Goal: Check status: Check status

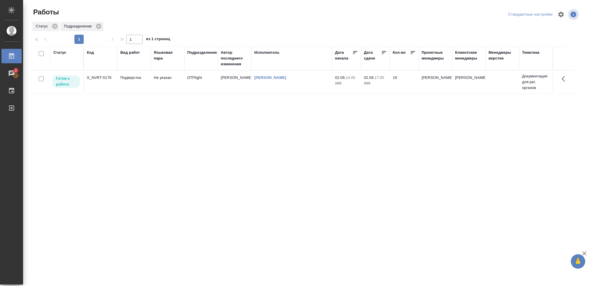
click at [380, 80] on span "02.09, 17:00" at bounding box center [375, 78] width 23 height 6
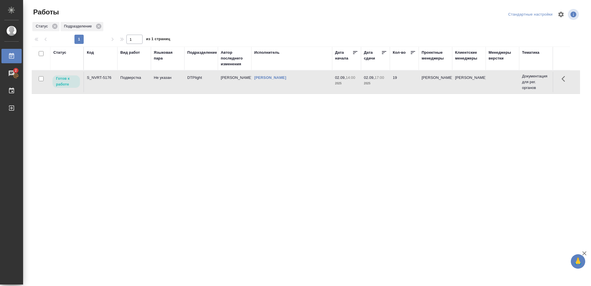
click at [380, 80] on span "02.09, 17:00" at bounding box center [375, 78] width 23 height 6
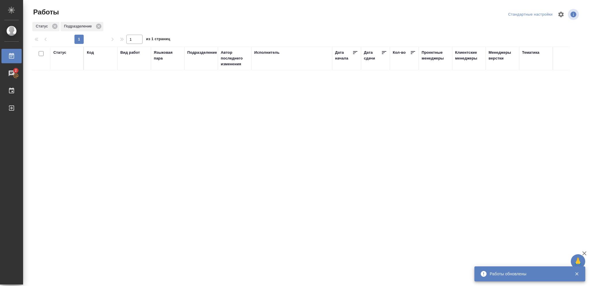
click at [61, 53] on div "Статус" at bounding box center [59, 53] width 13 height 6
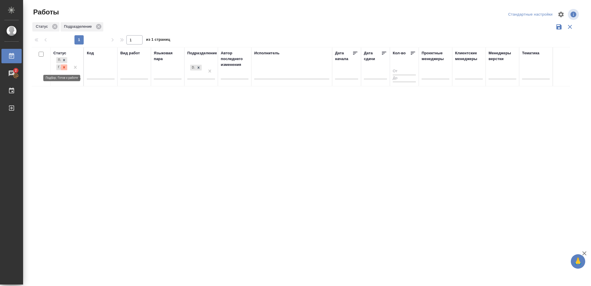
click at [64, 68] on icon at bounding box center [64, 67] width 4 height 4
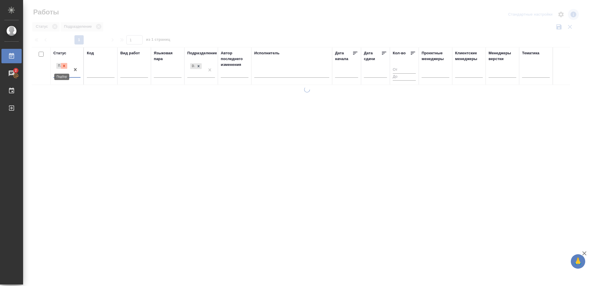
click at [64, 67] on icon at bounding box center [64, 66] width 4 height 4
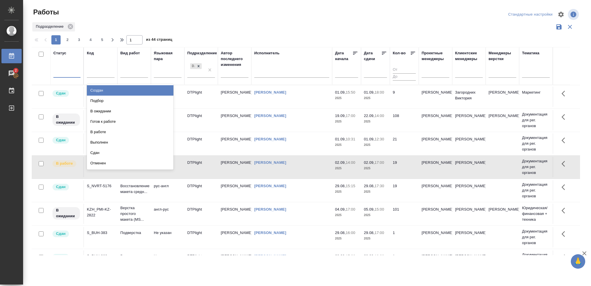
click at [64, 72] on div at bounding box center [66, 72] width 27 height 8
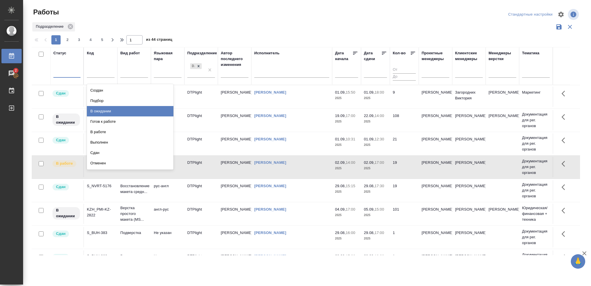
click at [100, 109] on div "В ожидании" at bounding box center [130, 111] width 87 height 10
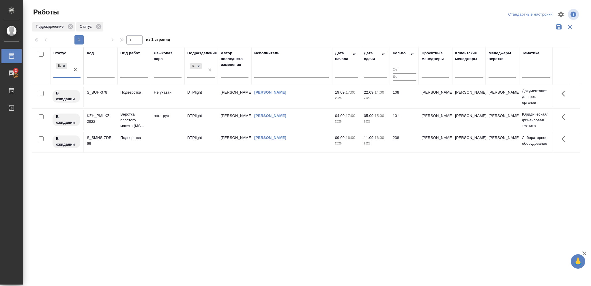
click at [384, 50] on icon at bounding box center [385, 53] width 6 height 6
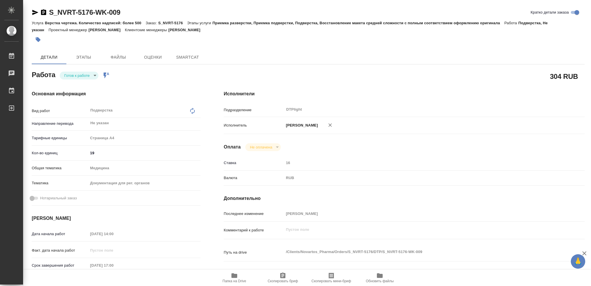
type textarea "x"
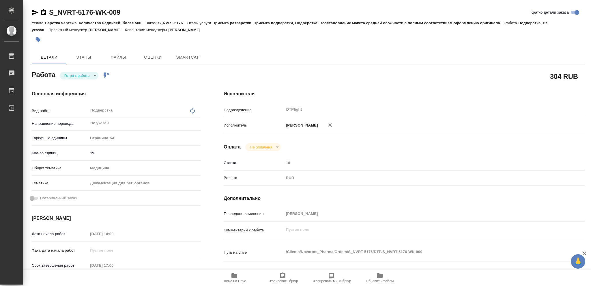
type textarea "x"
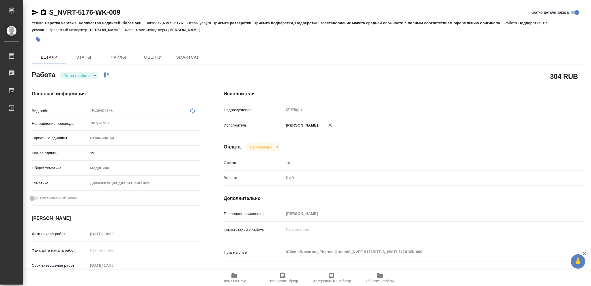
type textarea "x"
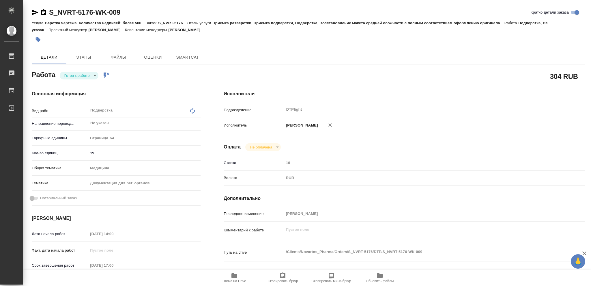
type textarea "x"
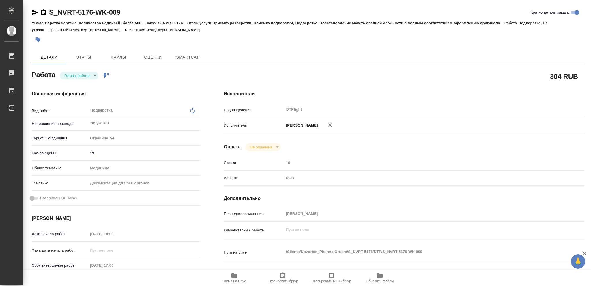
type textarea "x"
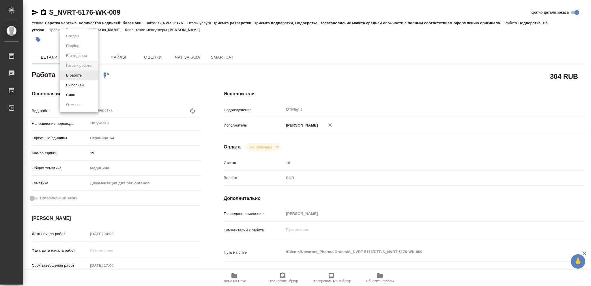
click at [94, 74] on body "🙏 .cls-1 fill:#fff; AWATERA [PERSON_NAME] Чаты График Выйти S_NVRT-5176-WK-009 …" at bounding box center [295, 143] width 591 height 286
type textarea "x"
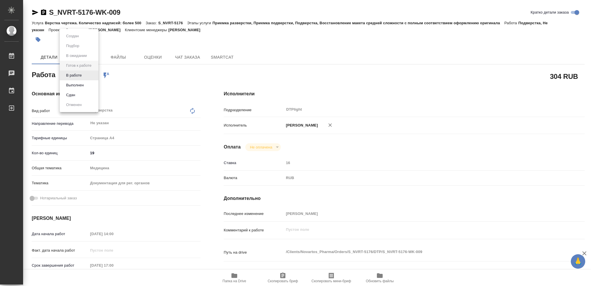
type textarea "x"
click at [77, 75] on button "В работе" at bounding box center [73, 75] width 19 height 6
type textarea "x"
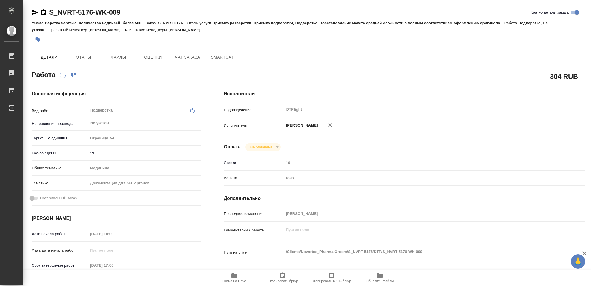
type textarea "x"
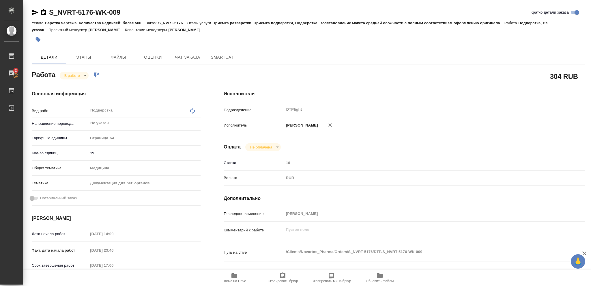
type textarea "x"
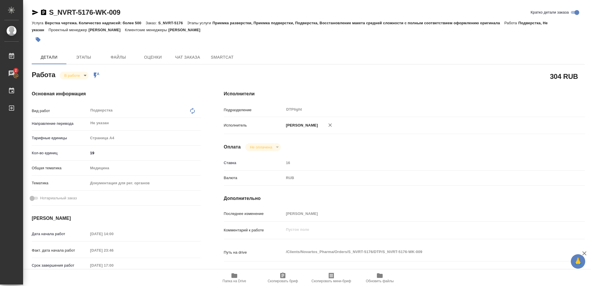
type textarea "x"
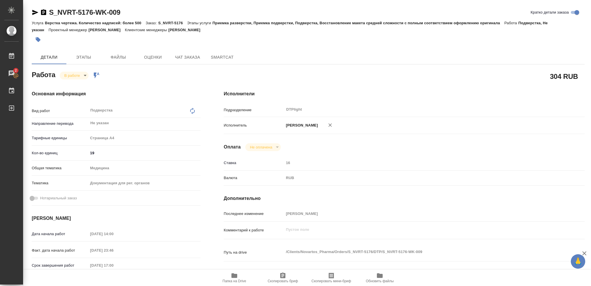
type textarea "x"
